Goal: Information Seeking & Learning: Learn about a topic

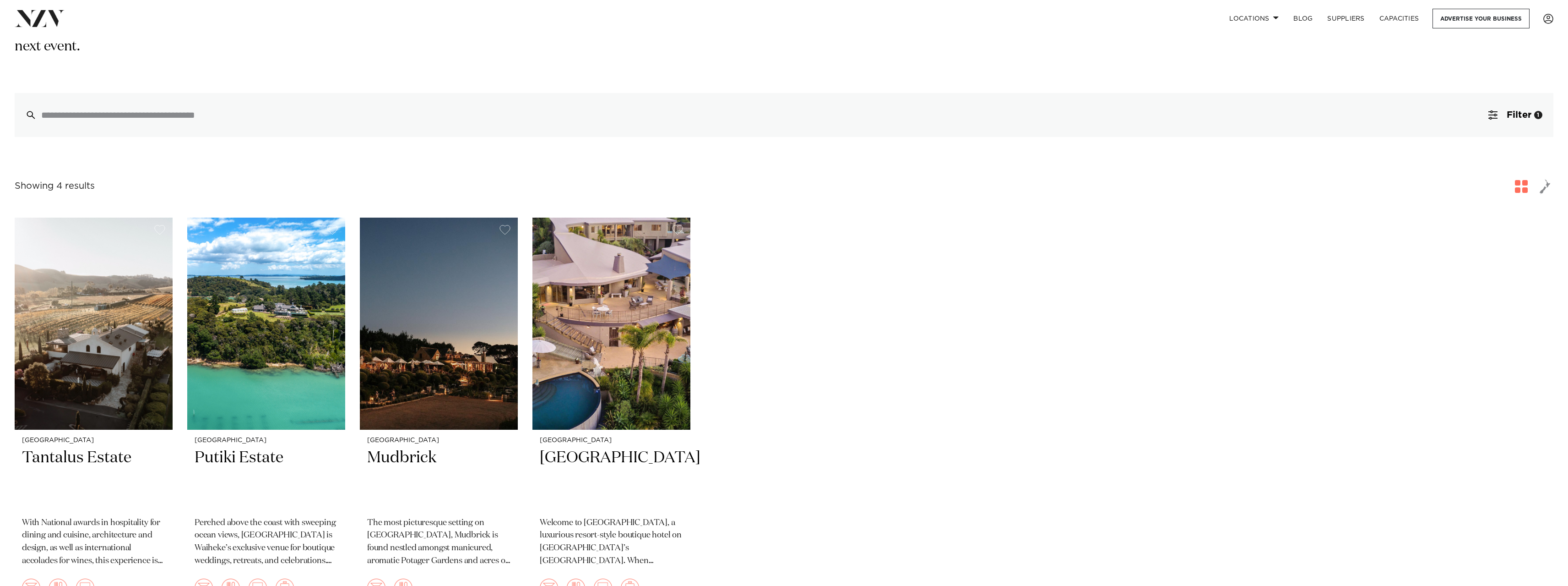
scroll to position [275, 0]
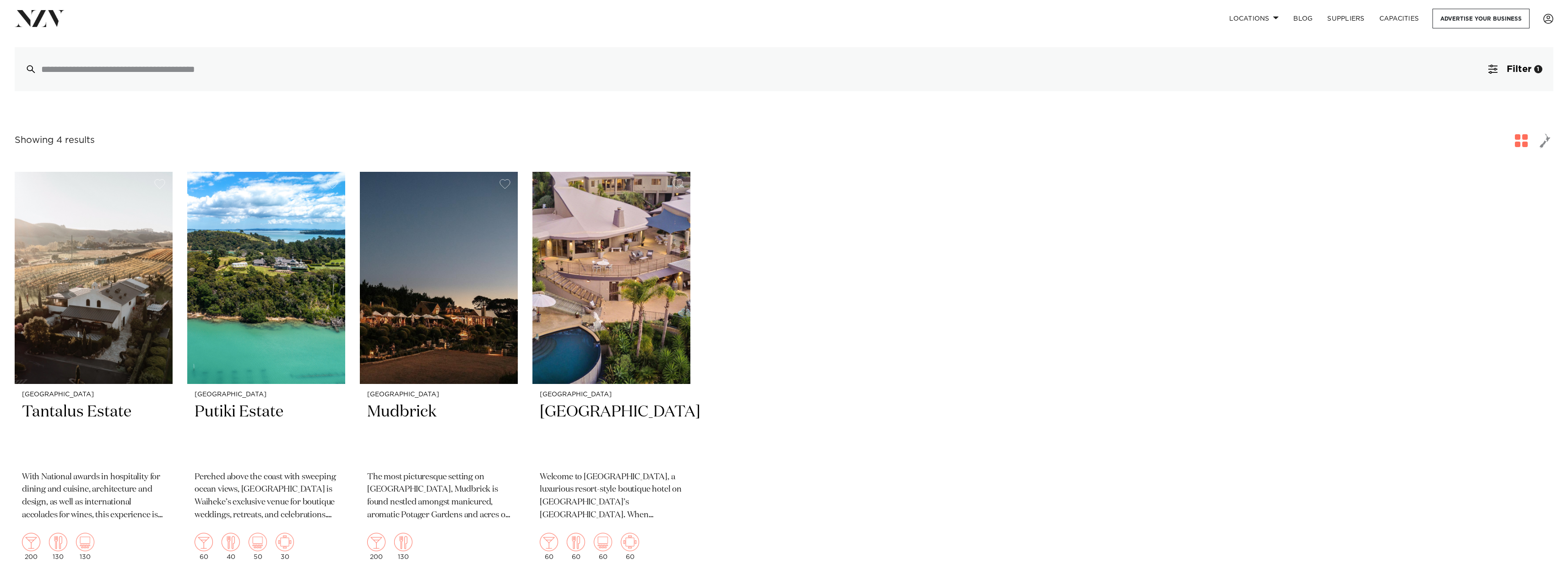
click at [267, 295] on img at bounding box center [266, 278] width 158 height 212
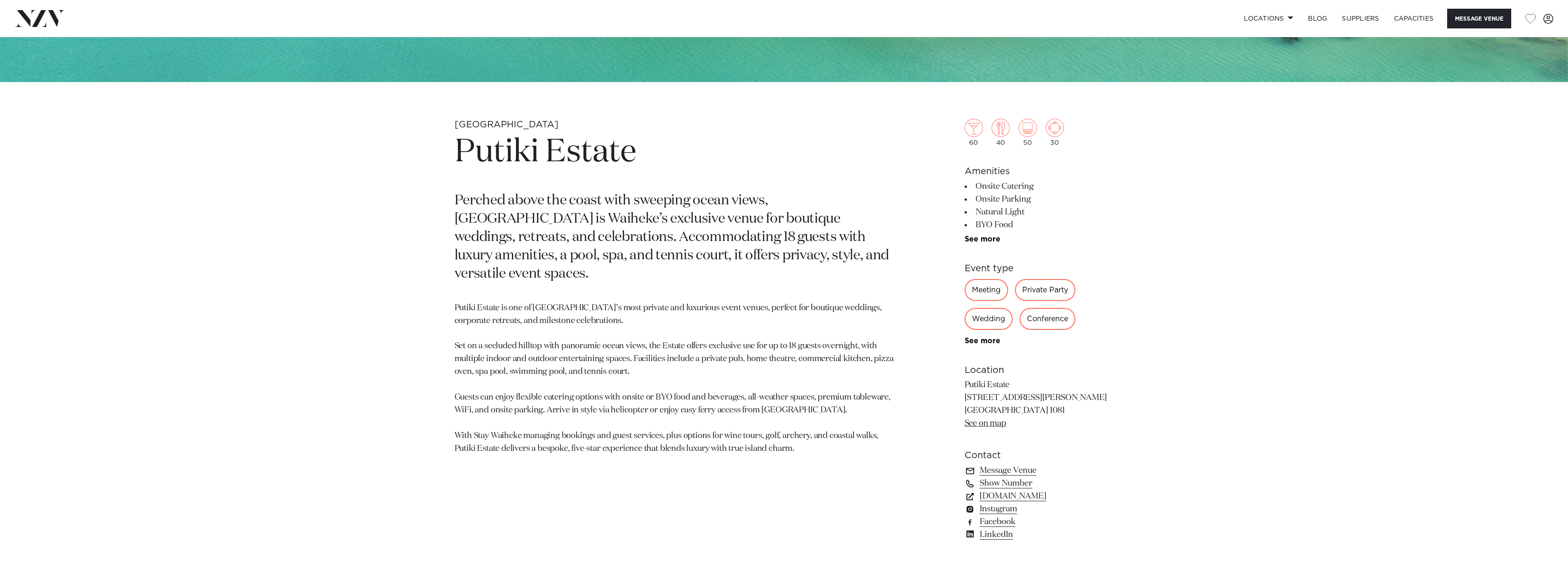
scroll to position [558, 0]
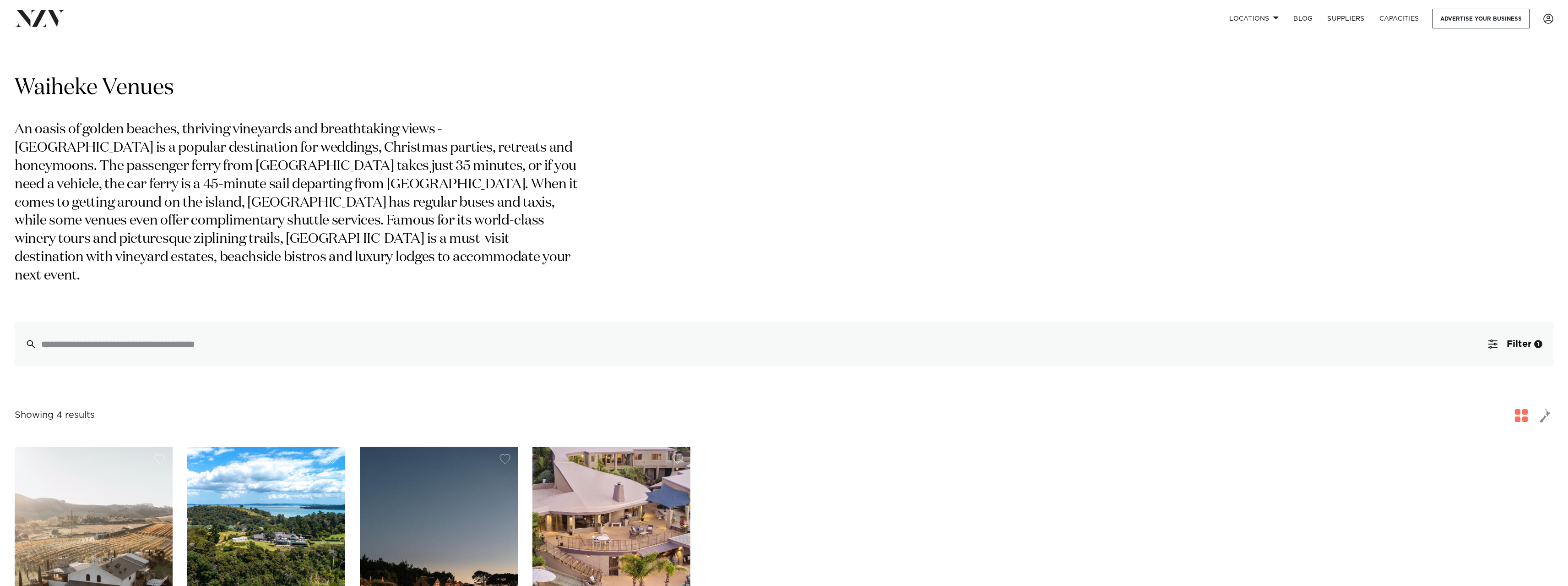
scroll to position [275, 0]
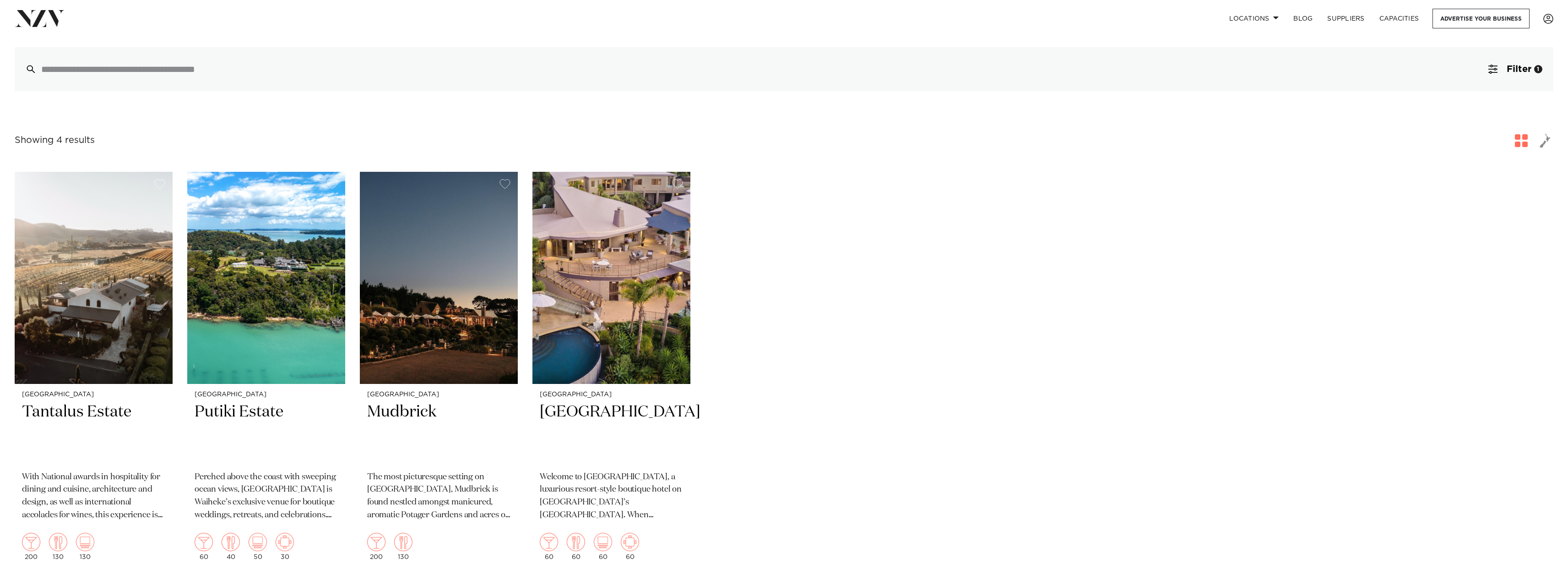
click at [416, 332] on img at bounding box center [438, 278] width 158 height 212
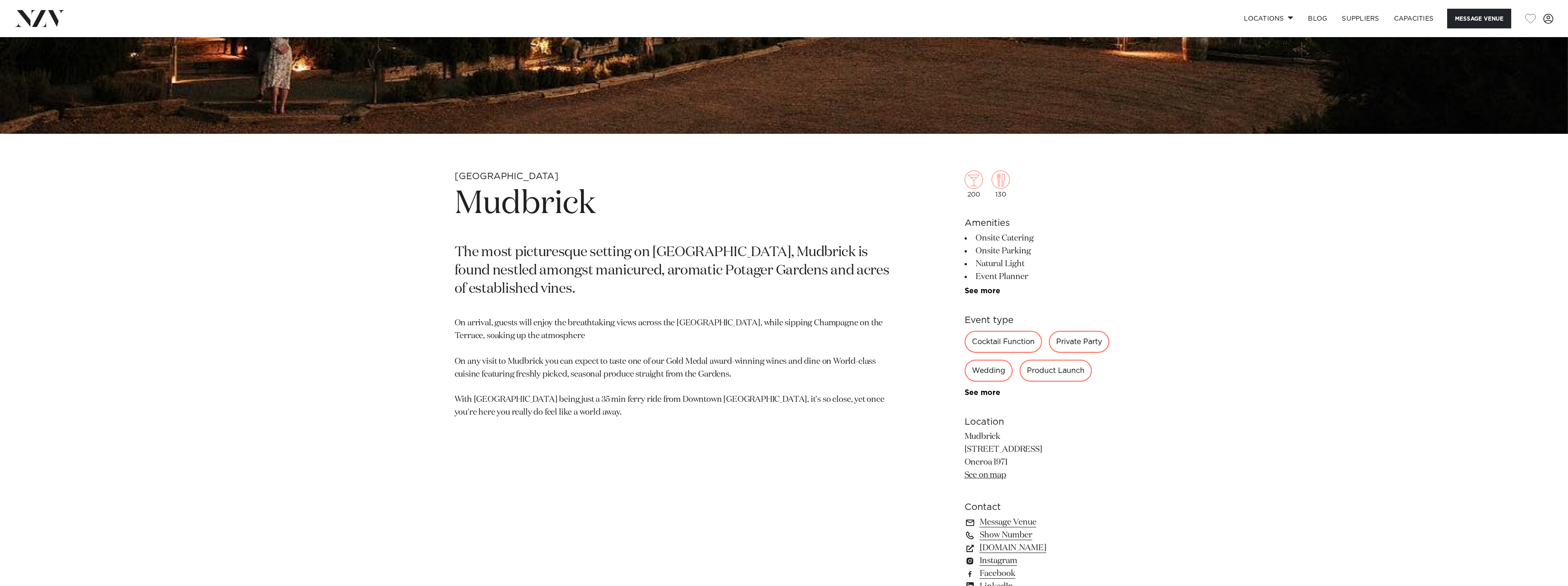
scroll to position [687, 0]
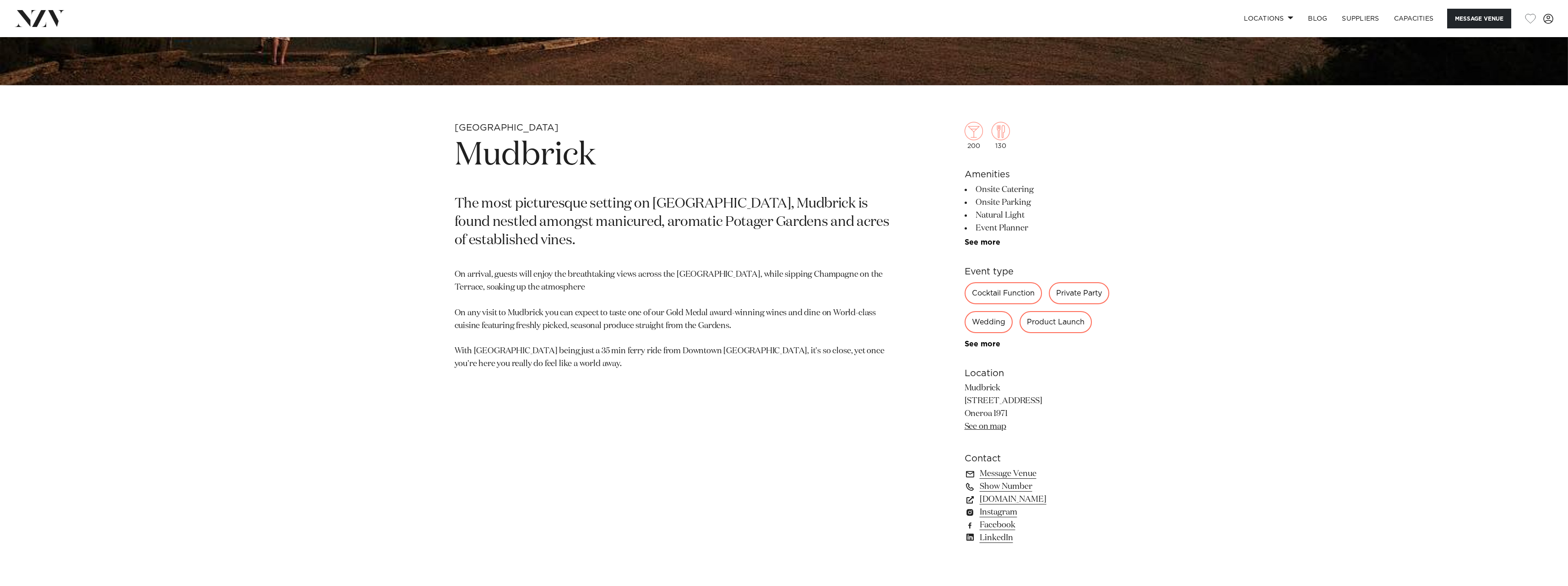
click at [1000, 500] on link "mudbrick.co.nz" at bounding box center [1039, 499] width 149 height 13
